Goal: Task Accomplishment & Management: Manage account settings

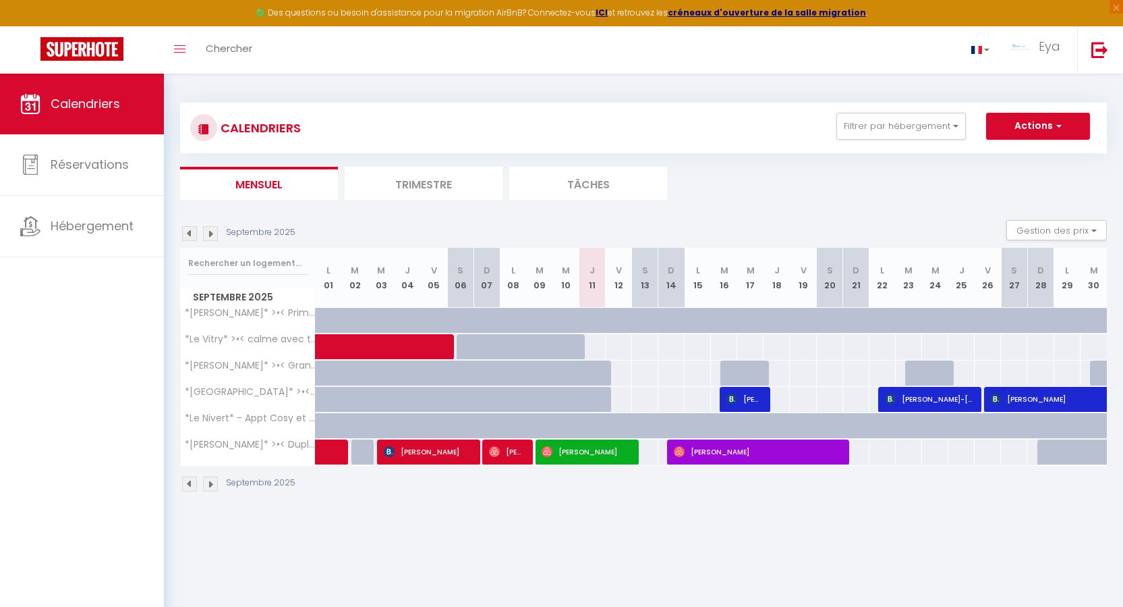
click at [631, 453] on div at bounding box center [625, 452] width 26 height 26
click at [609, 457] on span "[PERSON_NAME]" at bounding box center [586, 452] width 88 height 26
click at [0, 0] on div at bounding box center [0, 0] width 0 height 0
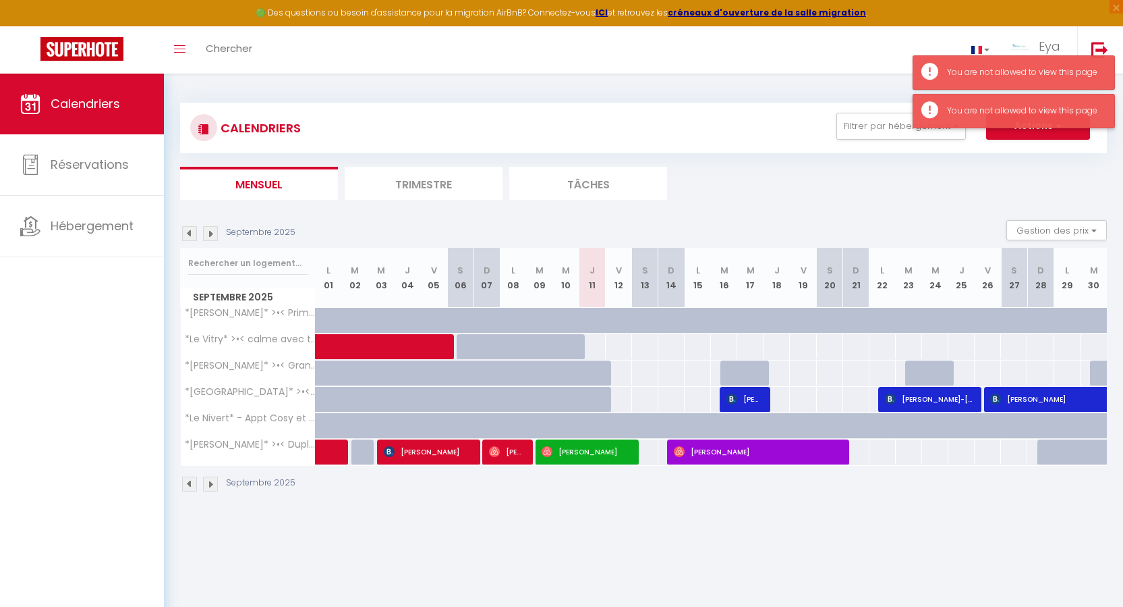
click at [960, 108] on div "You are not allowed to view this page" at bounding box center [1024, 111] width 154 height 13
click at [971, 66] on div "You are not allowed to view this page" at bounding box center [1024, 72] width 154 height 13
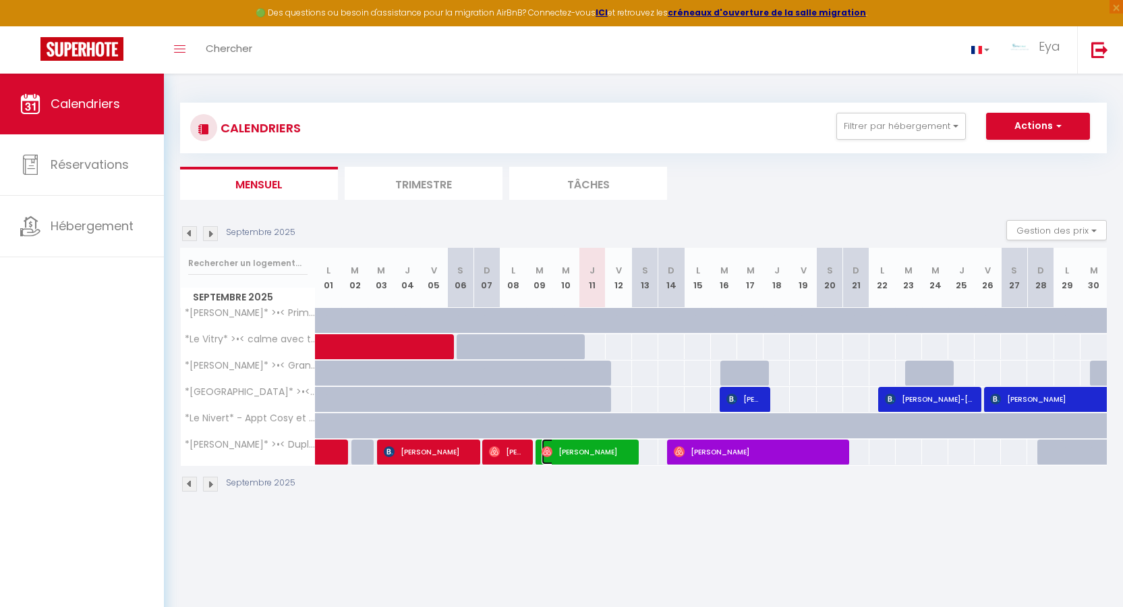
click at [629, 455] on span "[PERSON_NAME]" at bounding box center [586, 452] width 88 height 26
select select
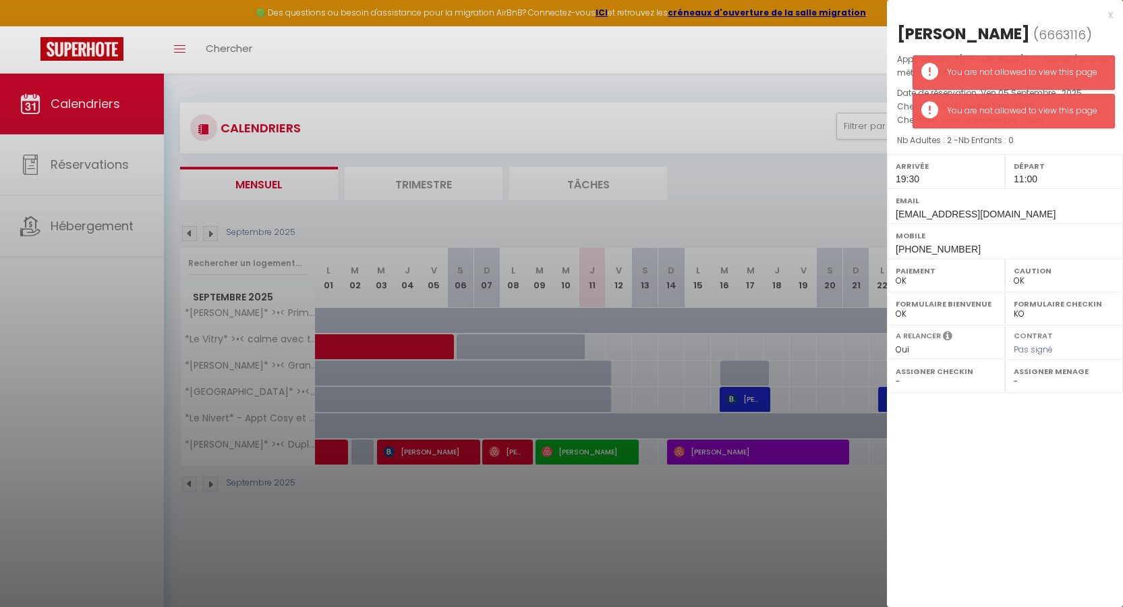
drag, startPoint x: 935, startPoint y: 101, endPoint x: 941, endPoint y: 92, distance: 11.2
click at [935, 101] on div "You are not allowed to view this page" at bounding box center [1014, 111] width 202 height 34
click at [955, 63] on div "You are not allowed to view this page" at bounding box center [1014, 72] width 202 height 34
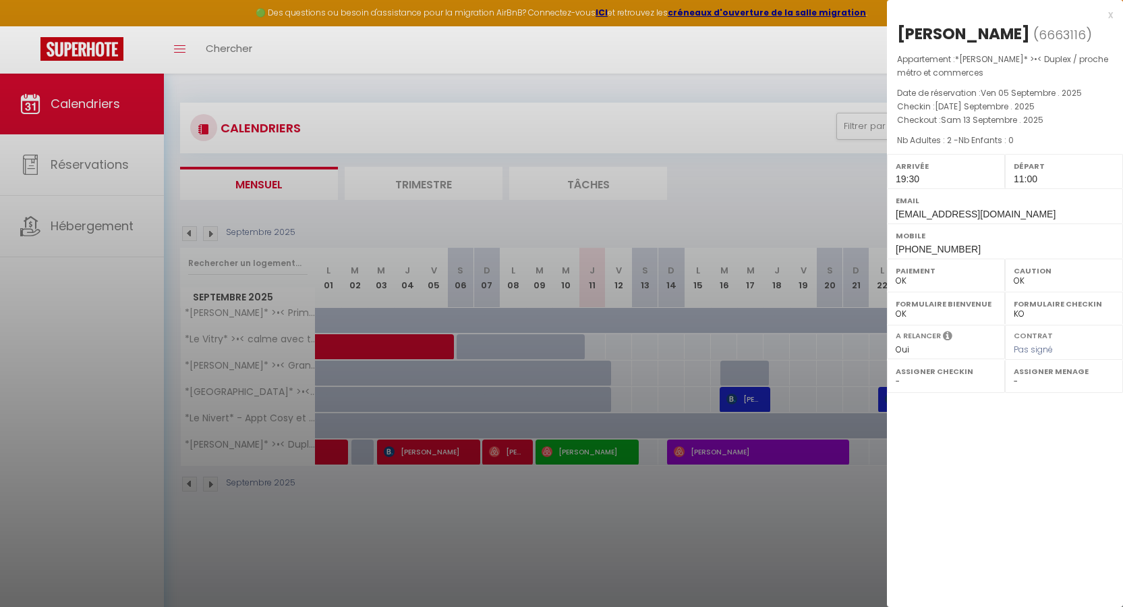
click at [608, 456] on div at bounding box center [561, 303] width 1123 height 607
